Goal: Transaction & Acquisition: Purchase product/service

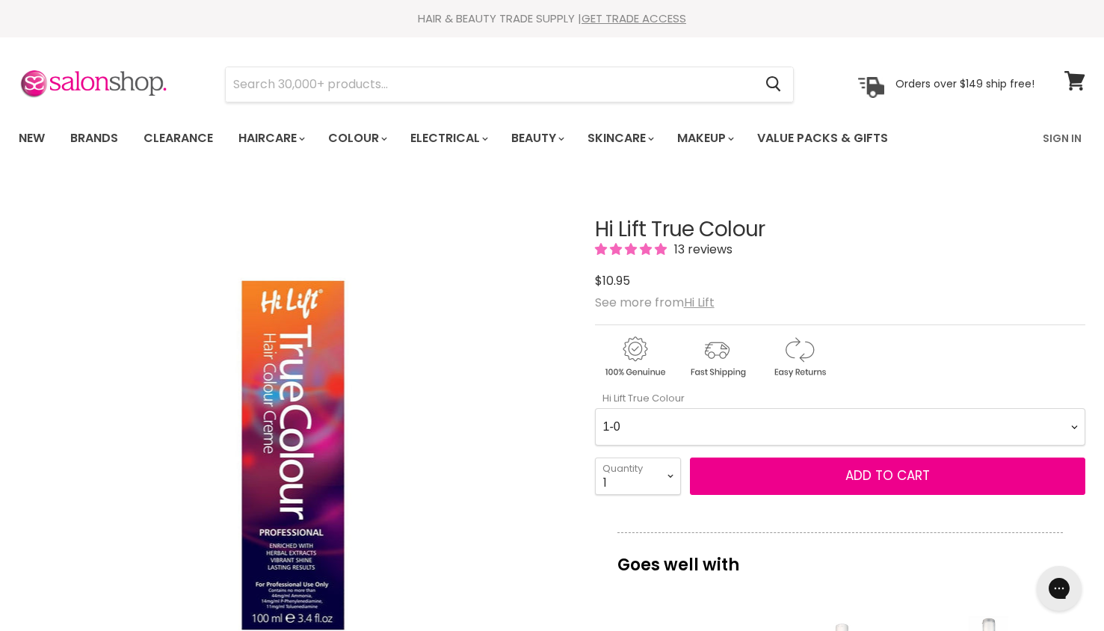
click at [111, 132] on link "Brands" at bounding box center [94, 138] width 70 height 31
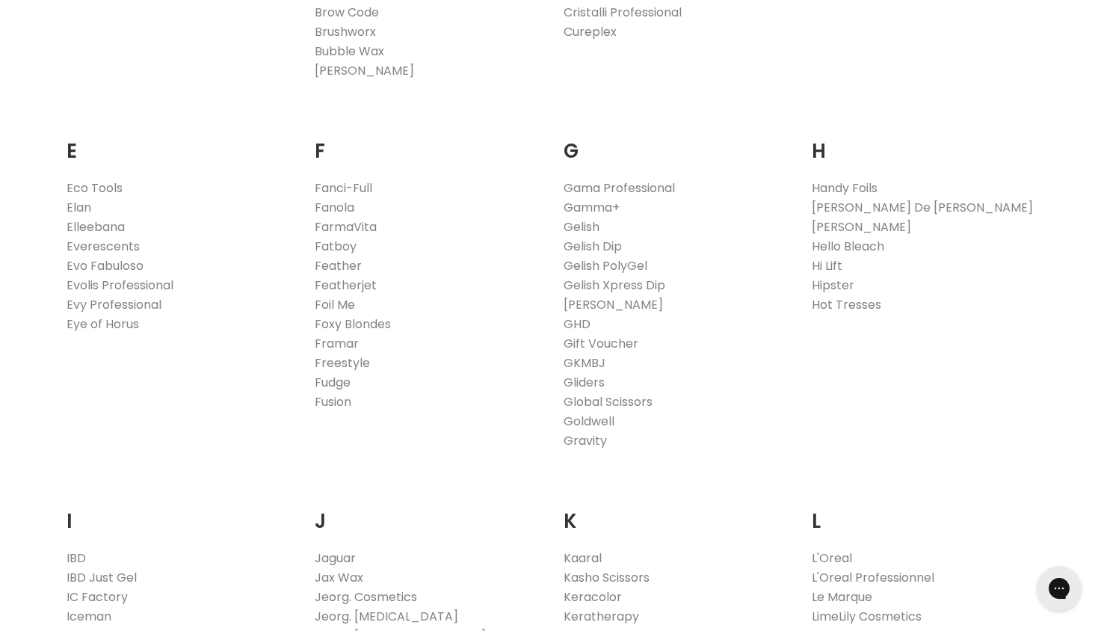
scroll to position [827, 0]
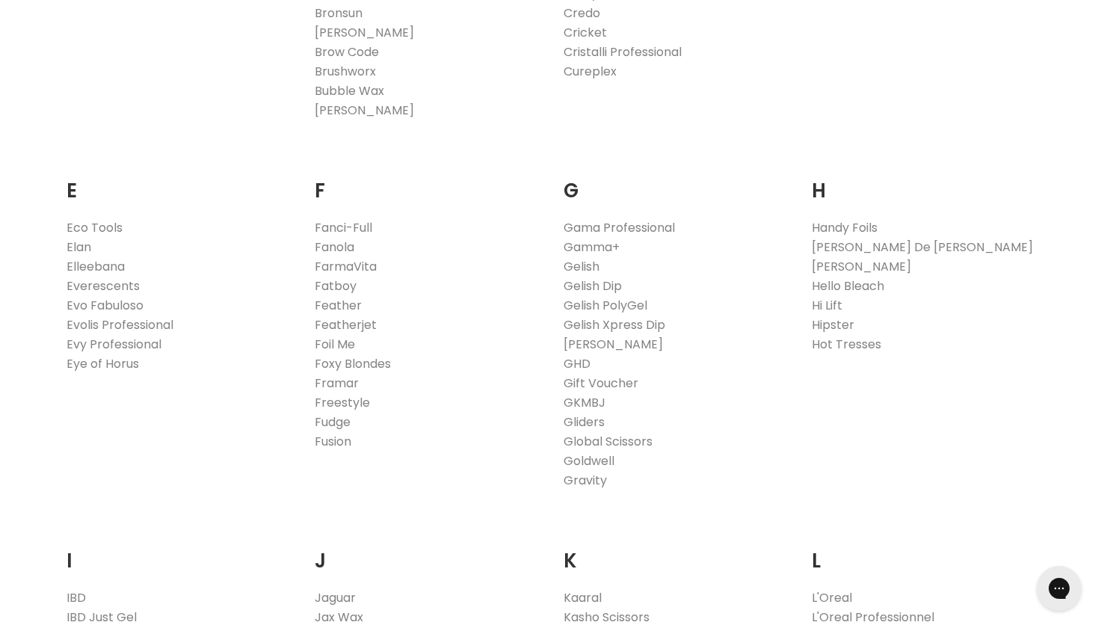
click at [831, 305] on link "Hi Lift" at bounding box center [827, 305] width 31 height 17
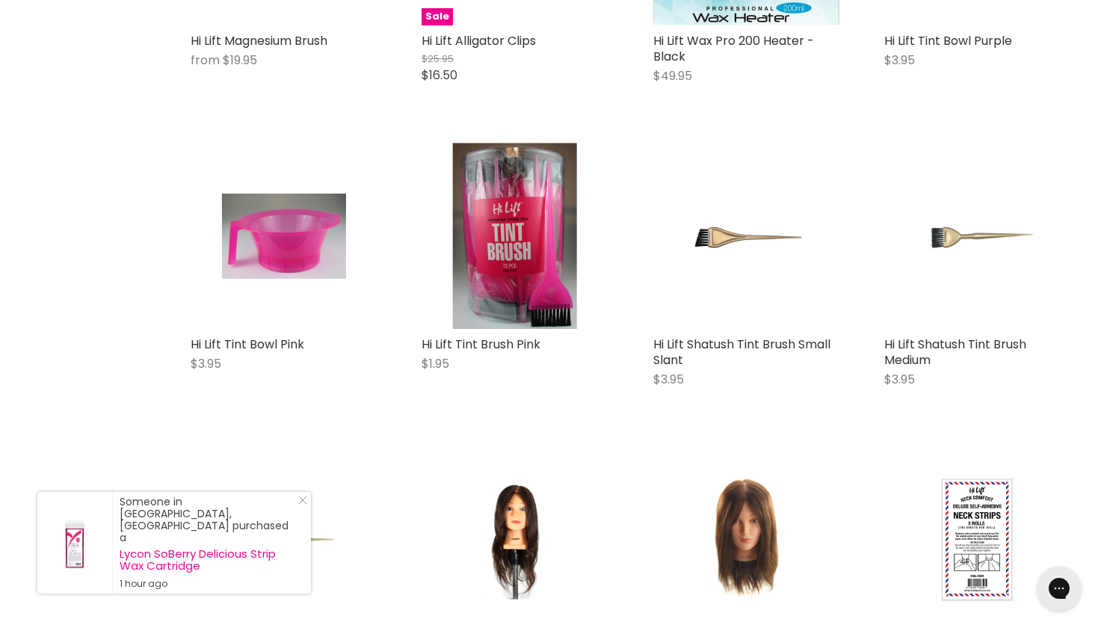
scroll to position [6396, 0]
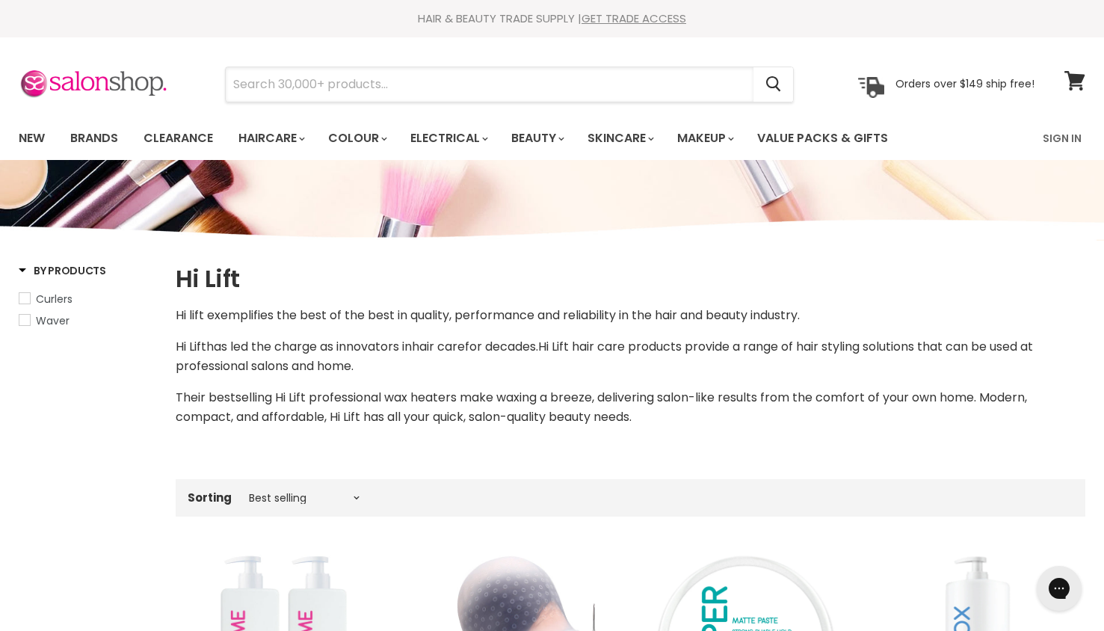
click at [366, 86] on input "Search" at bounding box center [490, 84] width 528 height 34
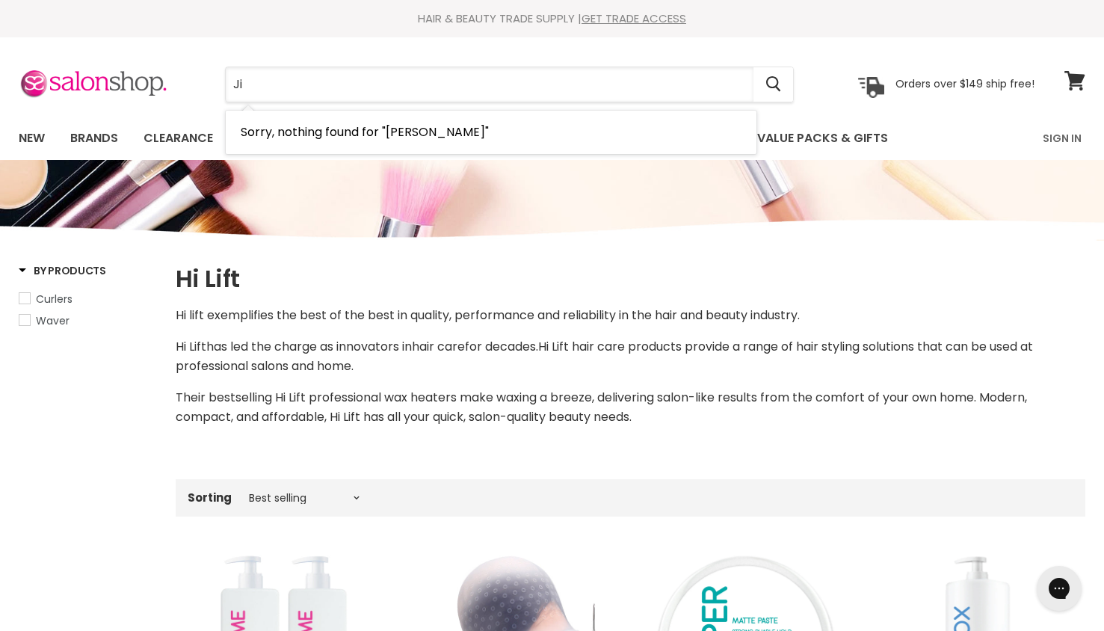
type input "J"
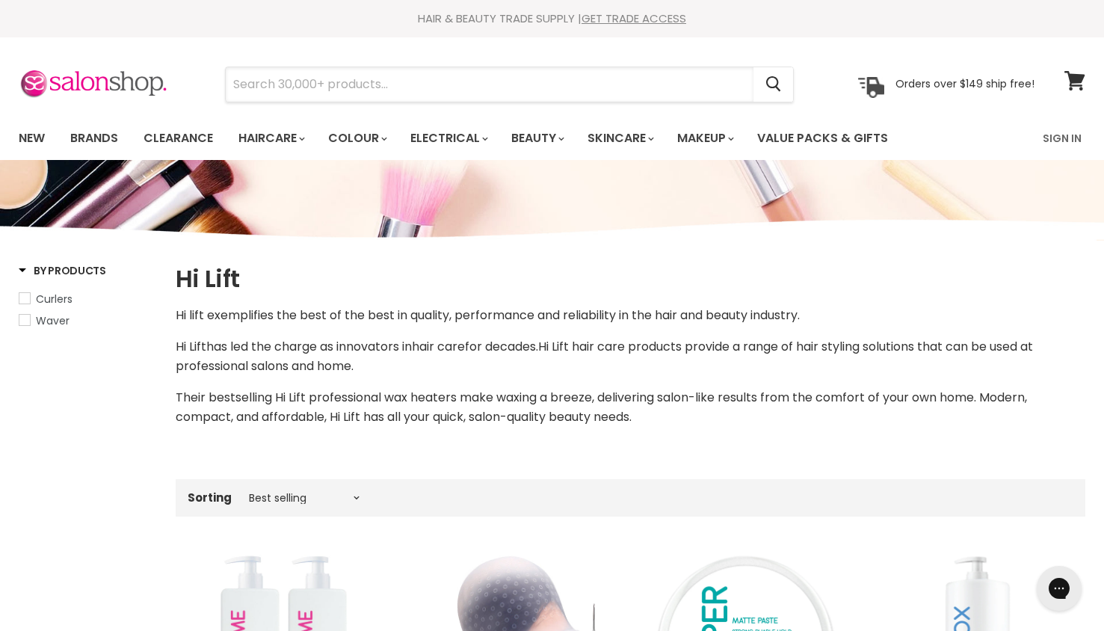
type input "J"
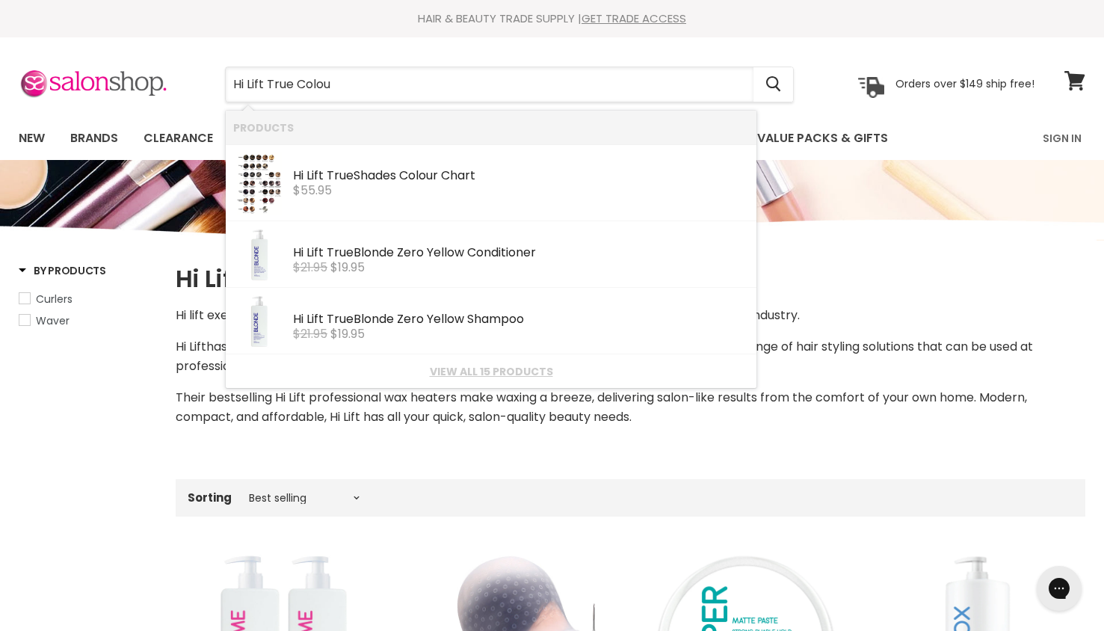
type input "Hi Lift True Colour"
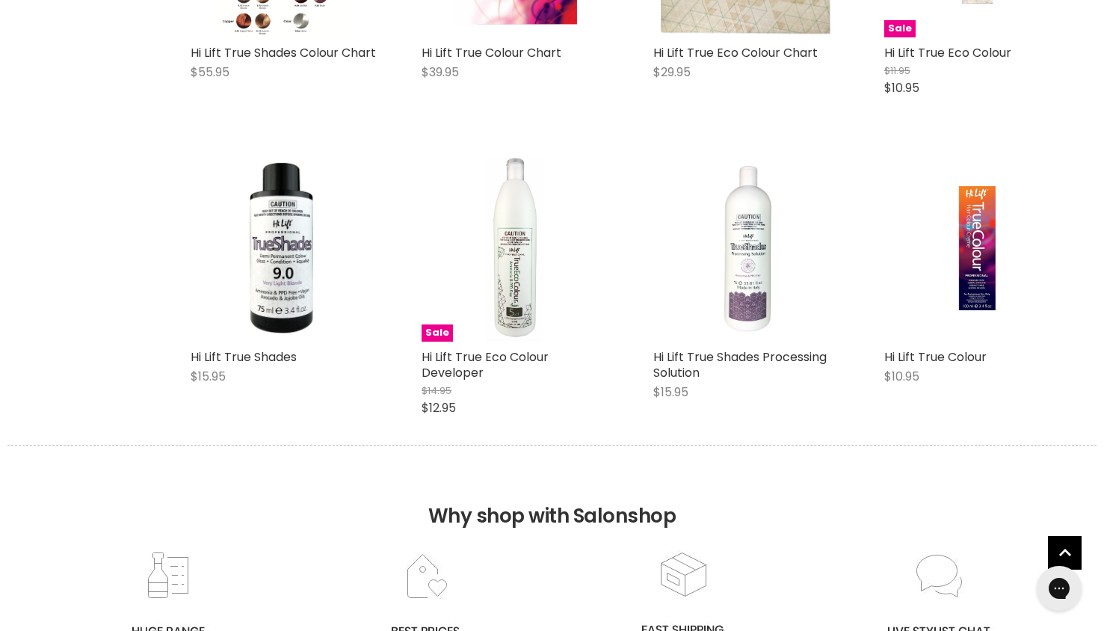
scroll to position [490, 0]
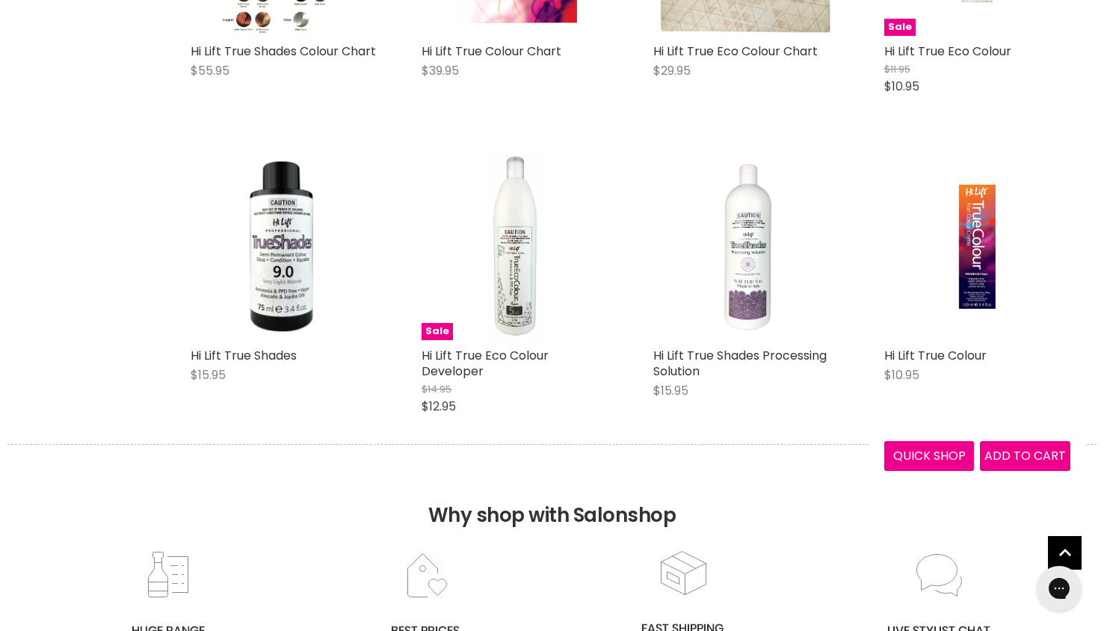
click at [968, 244] on img "Main content" at bounding box center [977, 246] width 124 height 186
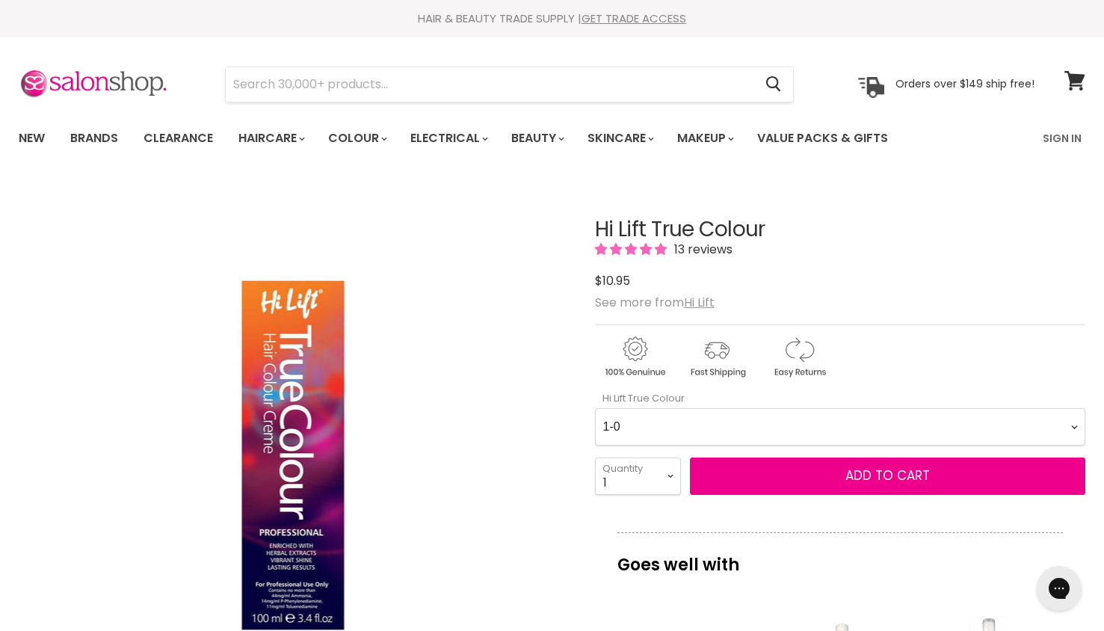
click at [705, 302] on u "Hi Lift" at bounding box center [699, 302] width 31 height 17
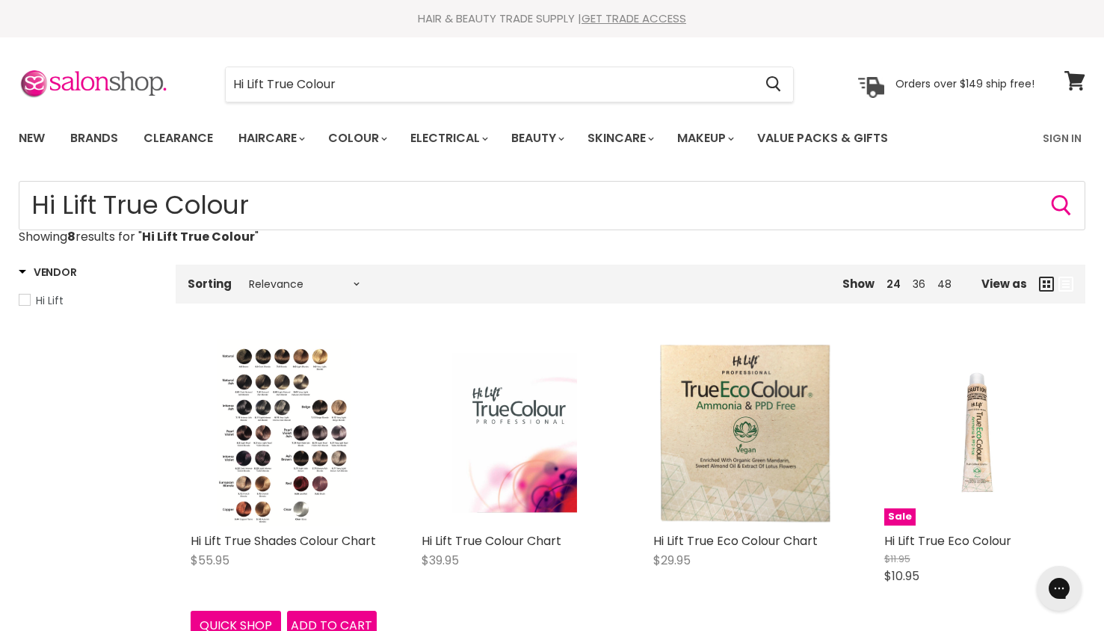
click at [286, 453] on img "Main content" at bounding box center [284, 432] width 133 height 186
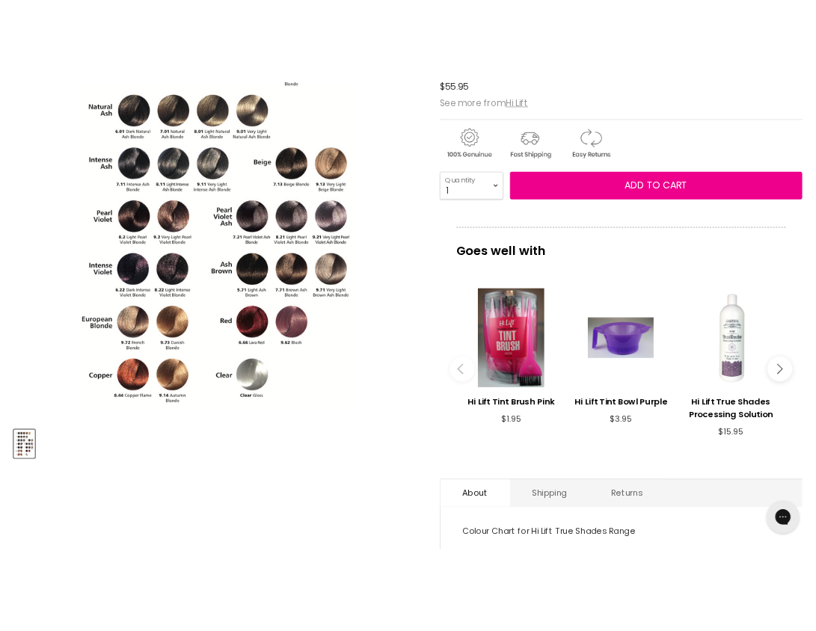
scroll to position [318, 0]
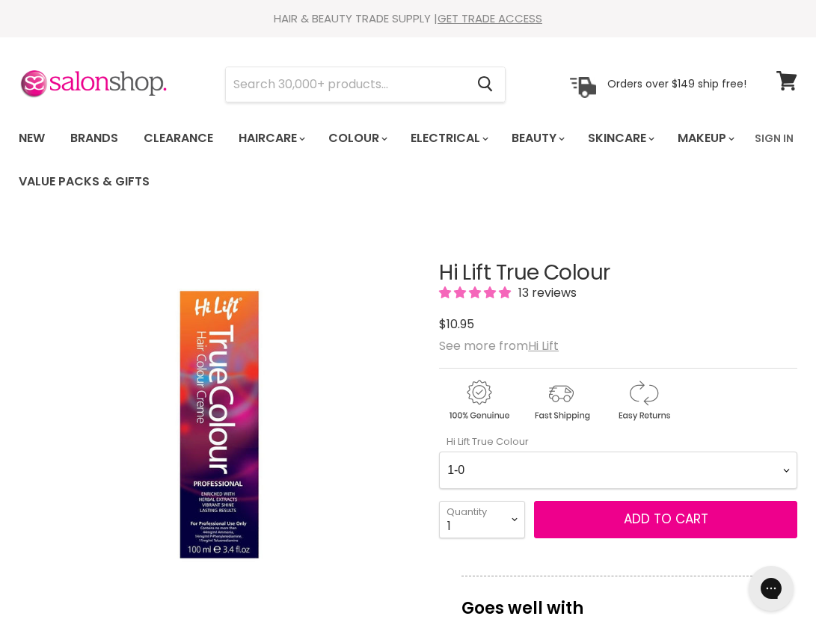
select select "4"
click at [439, 501] on select "1 2 3 4 5 6 7 8 9 10+" at bounding box center [482, 519] width 86 height 37
type input "4"
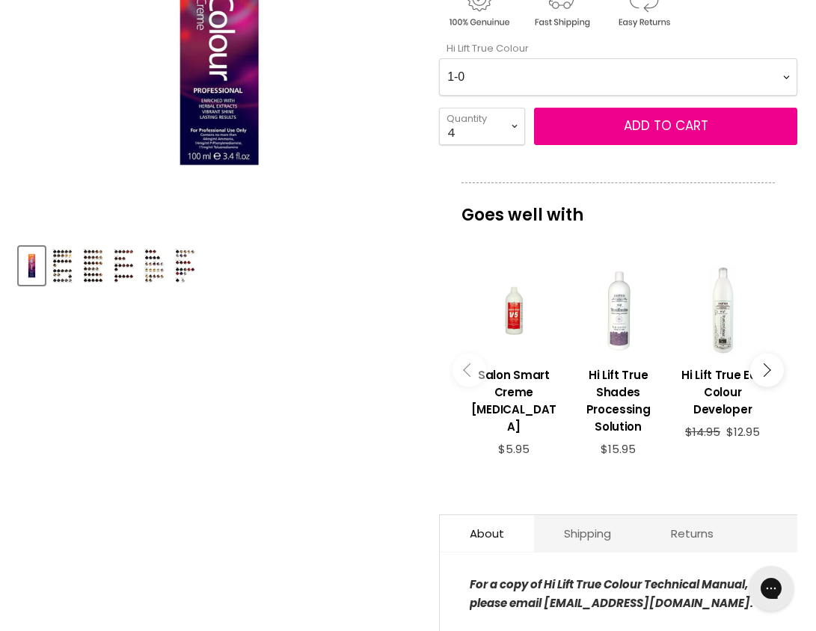
scroll to position [388, 0]
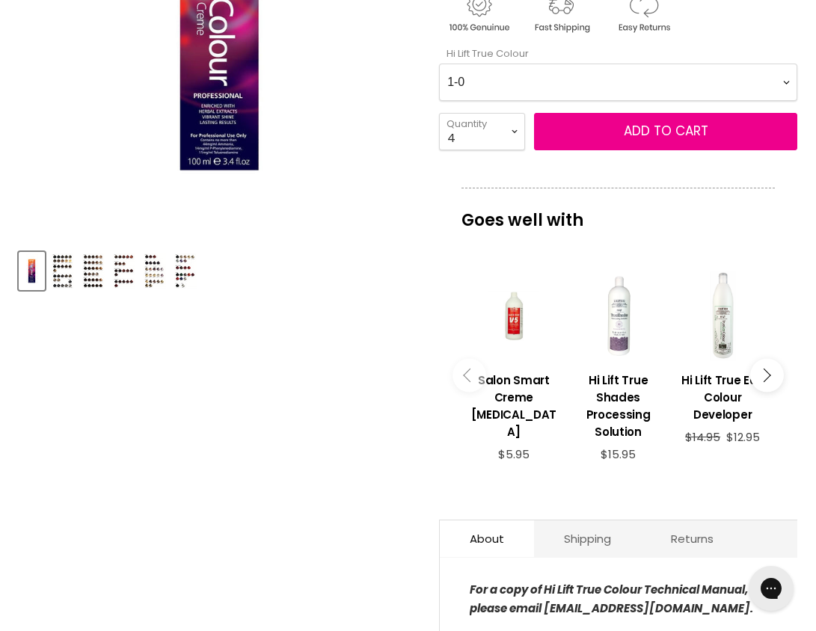
click at [63, 269] on img "Product thumbnails" at bounding box center [62, 270] width 23 height 35
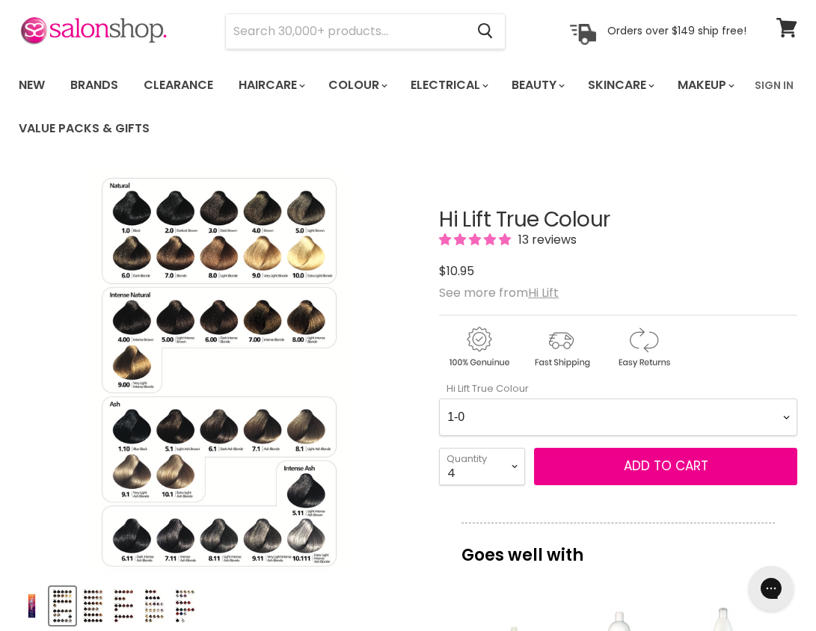
scroll to position [0, 0]
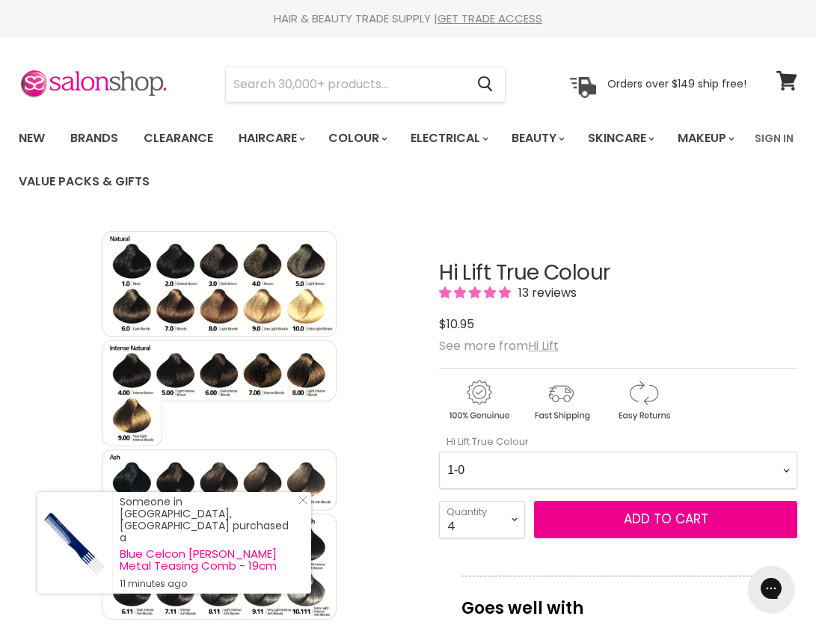
click at [786, 489] on Colour-0-0 "1-0 1-10 2-0 2-20 3-0 4-0 4-0 4-00 4-20 4-6 4.62 4-66 4-75 4-77 5-0 5-00 5-1 5-…" at bounding box center [618, 469] width 358 height 37
select Colour-0-0 "4-0"
click at [439, 484] on Colour-0-0 "1-0 1-10 2-0 2-20 3-0 4-0 4-0 4-00 4-20 4-6 4.62 4-66 4-75 4-77 5-0 5-00 5-1 5-…" at bounding box center [618, 469] width 358 height 37
